Goal: Task Accomplishment & Management: Complete application form

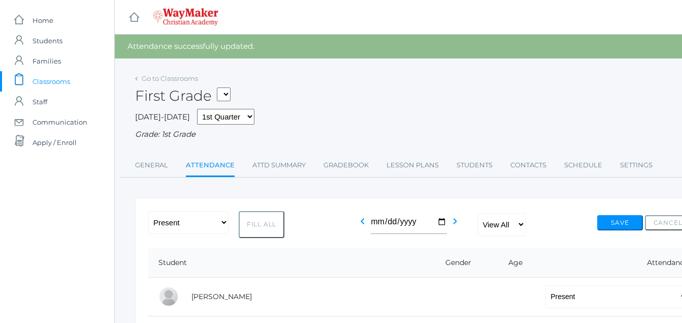
drag, startPoint x: 270, startPoint y: 229, endPoint x: 273, endPoint y: 222, distance: 7.7
click at [273, 223] on button "Fill All" at bounding box center [262, 224] width 46 height 27
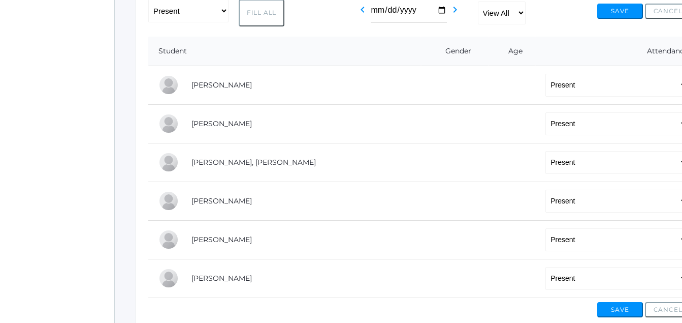
scroll to position [210, 0]
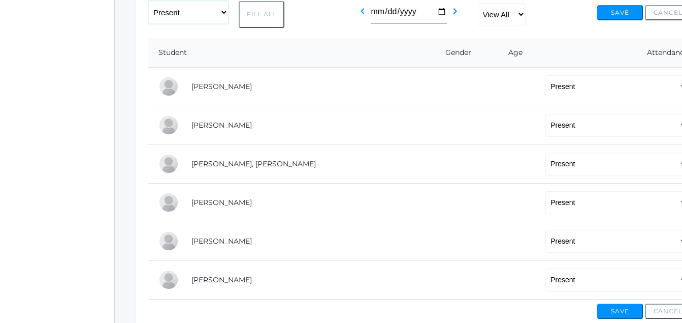
click at [165, 16] on select "-- Present Tardy Excused Tardy Unexcused Absent Excused Absent Unexcused" at bounding box center [188, 12] width 80 height 23
select select "AE"
click at [148, 2] on select "-- Present Tardy Excused Tardy Unexcused Absent Excused Absent Unexcused" at bounding box center [188, 12] width 80 height 23
click at [187, 97] on td "Diedrich, Vonn" at bounding box center [301, 86] width 240 height 39
click at [546, 124] on select "-- Present Tardy Excused Tardy Unexcused Absent Excused Absent Unexcused" at bounding box center [617, 125] width 143 height 23
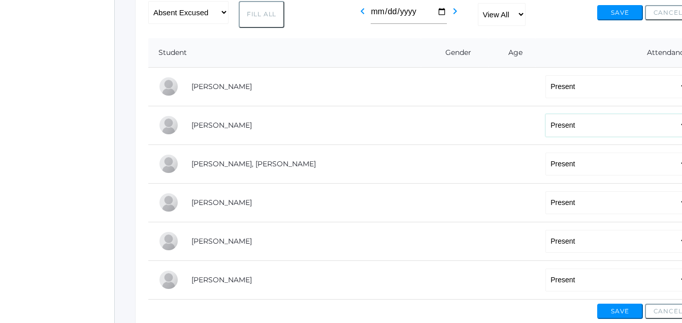
select select "AE"
click at [546, 115] on select "-- Present Tardy Excused Tardy Unexcused Absent Excused Absent Unexcused" at bounding box center [617, 125] width 143 height 23
click at [558, 208] on select "-- Present Tardy Excused Tardy Unexcused Absent Excused Absent Unexcused" at bounding box center [617, 202] width 143 height 23
click at [616, 309] on button "Save" at bounding box center [620, 310] width 46 height 15
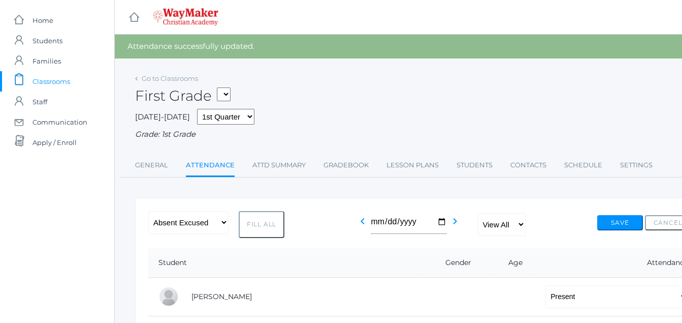
select select "AE"
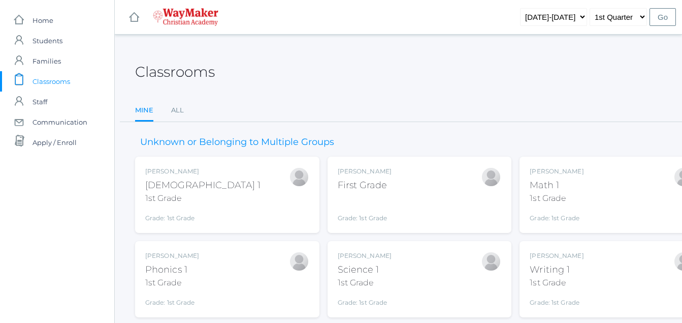
scroll to position [115, 0]
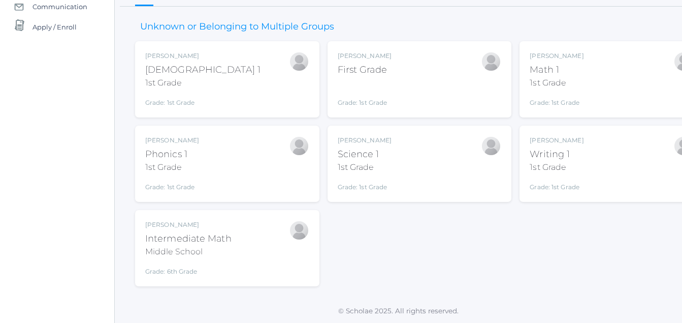
click at [226, 248] on div "Middle School" at bounding box center [188, 251] width 86 height 12
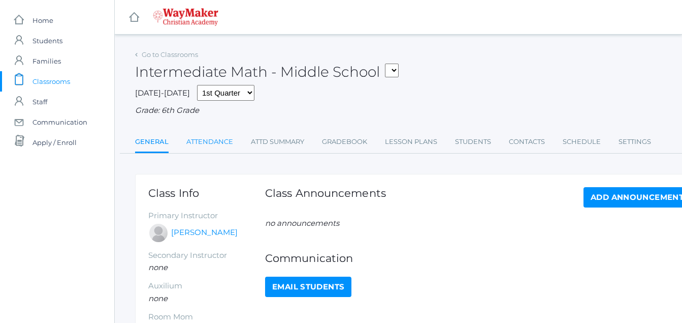
click at [219, 142] on link "Attendance" at bounding box center [209, 142] width 47 height 20
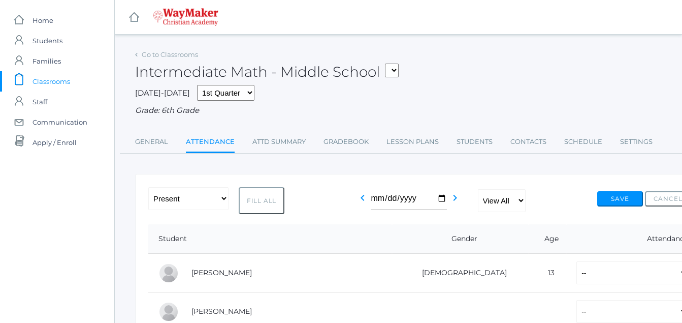
click at [264, 205] on button "Fill All" at bounding box center [262, 200] width 46 height 27
select select "P"
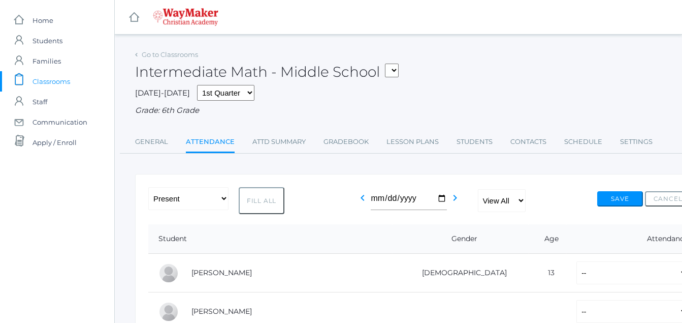
select select "P"
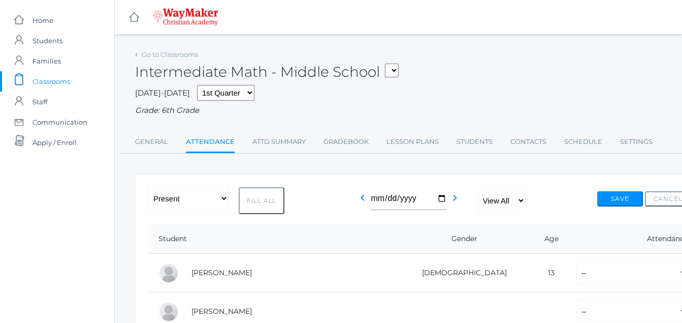
select select "P"
click at [264, 205] on button "Fill All" at bounding box center [262, 200] width 46 height 27
click at [615, 203] on button "Save" at bounding box center [620, 198] width 46 height 15
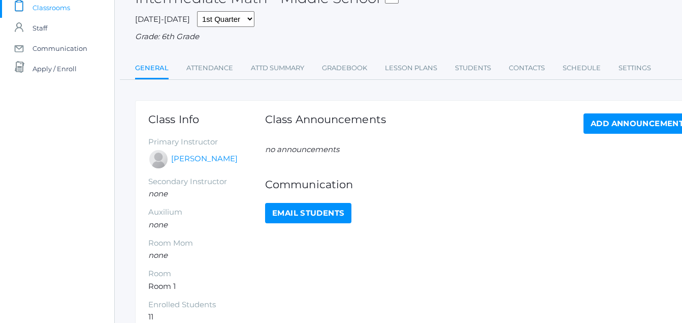
scroll to position [135, 0]
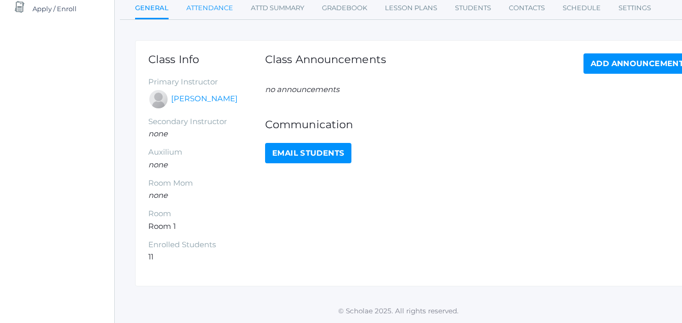
click at [199, 9] on link "Attendance" at bounding box center [209, 8] width 47 height 20
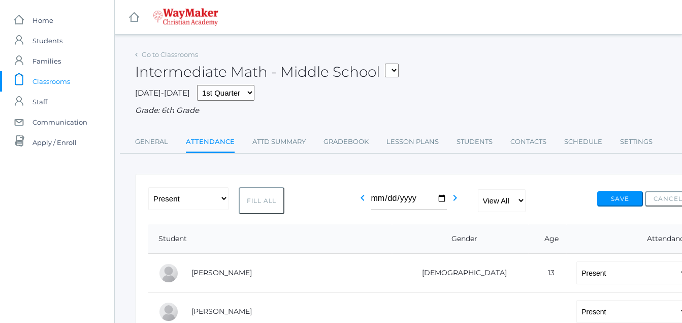
scroll to position [135, 0]
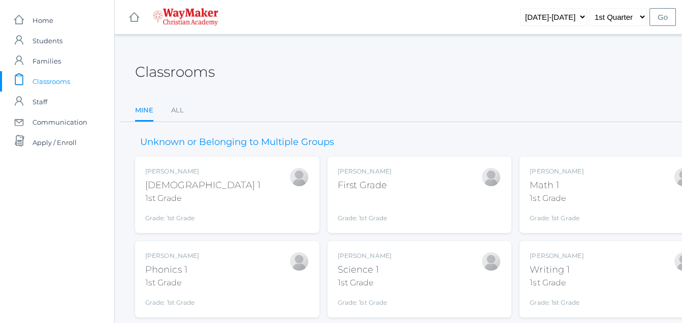
scroll to position [115, 0]
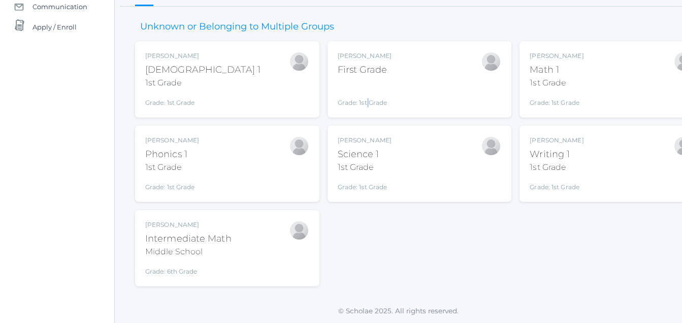
click at [368, 84] on div "Grade: 1st Grade" at bounding box center [365, 94] width 54 height 26
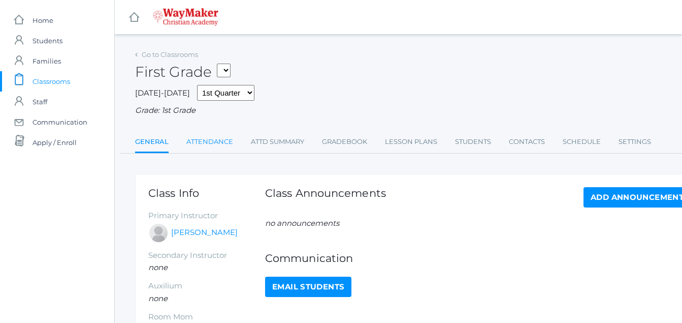
click at [212, 147] on link "Attendance" at bounding box center [209, 142] width 47 height 20
